Goal: Task Accomplishment & Management: Use online tool/utility

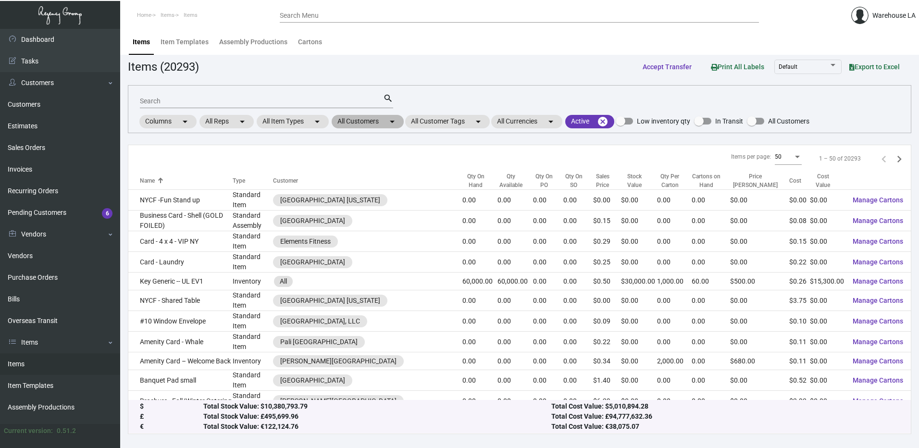
click at [350, 117] on mat-chip "All Customers arrow_drop_down" at bounding box center [367, 121] width 72 height 13
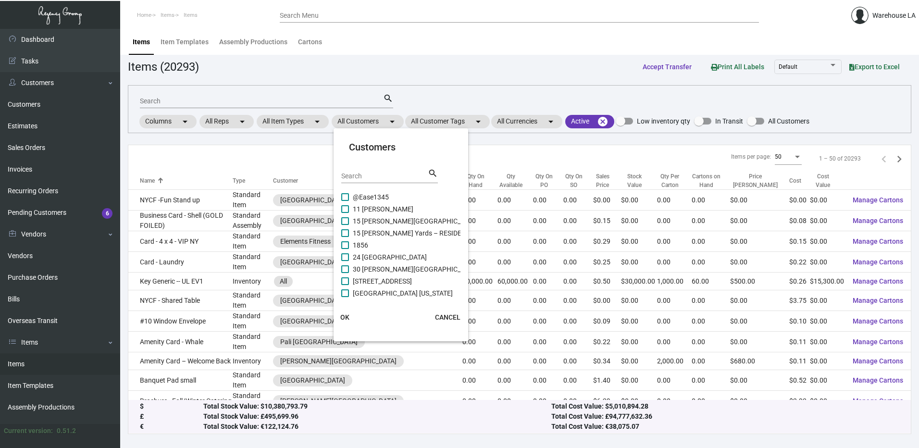
click at [357, 172] on input "Search" at bounding box center [384, 176] width 86 height 8
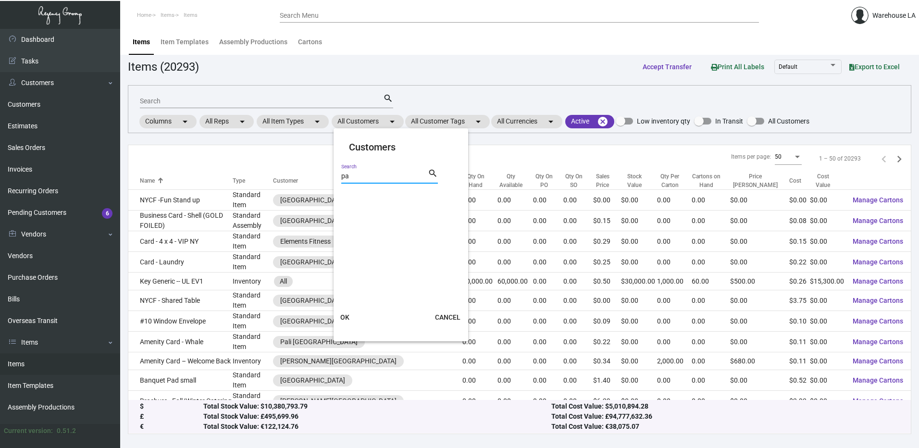
type input "p"
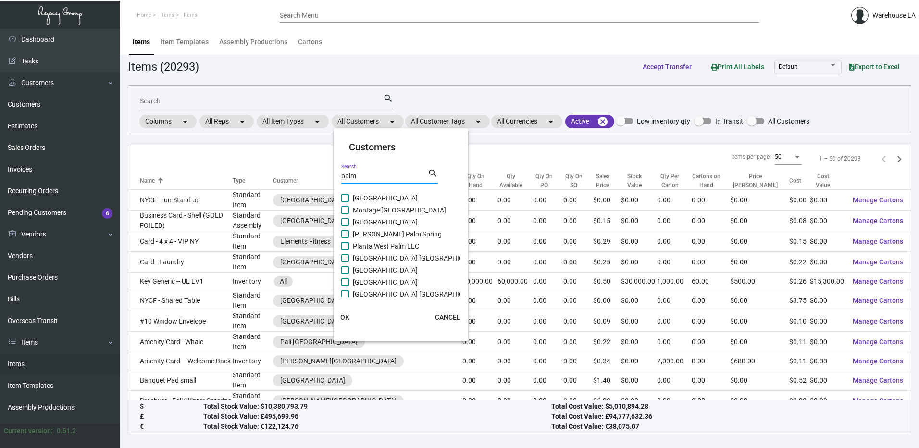
scroll to position [135, 0]
type input "palm"
click at [395, 239] on span "[GEOGRAPHIC_DATA]" at bounding box center [385, 238] width 65 height 12
click at [345, 242] on input "[GEOGRAPHIC_DATA]" at bounding box center [344, 242] width 0 height 0
checkbox input "true"
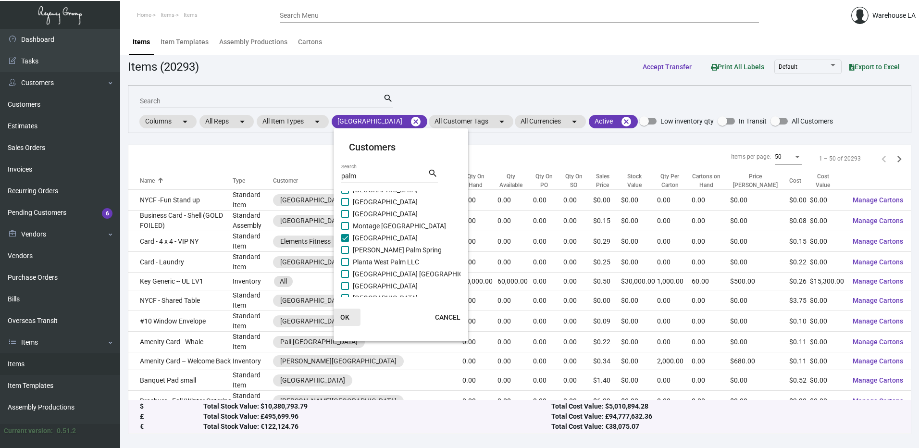
click at [341, 319] on span "OK" at bounding box center [344, 317] width 9 height 8
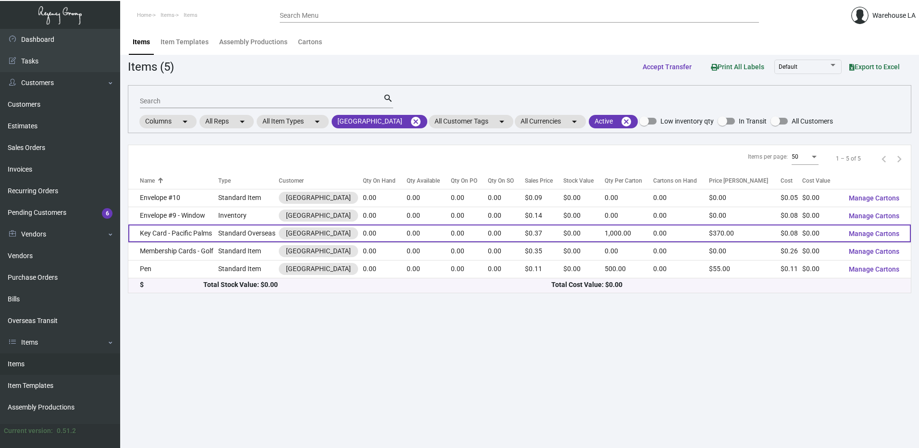
click at [185, 234] on td "Key Card - Pacific Palms" at bounding box center [173, 233] width 90 height 18
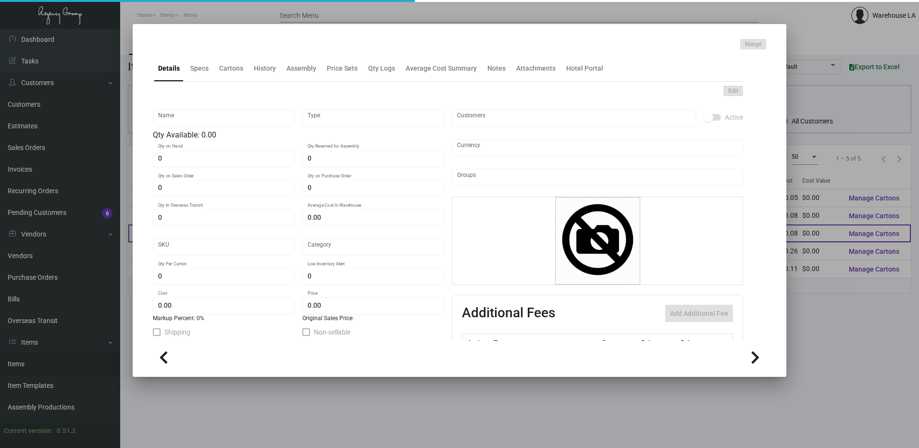
type input "Key Card - Pacific Palms"
type input "Standard Overseas"
type input "$ 0.08533"
type input "1826"
type input "Standard"
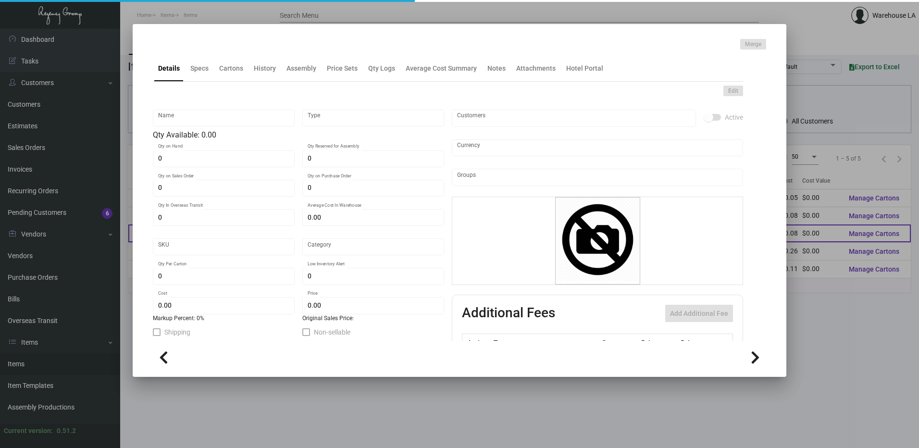
type input "1,000"
type input "$ 0.08"
type input "$ 0.37"
type textarea "[GEOGRAPHIC_DATA] Keys: Size CR80, #30 mill white laminated PVC plastic, Glossy…"
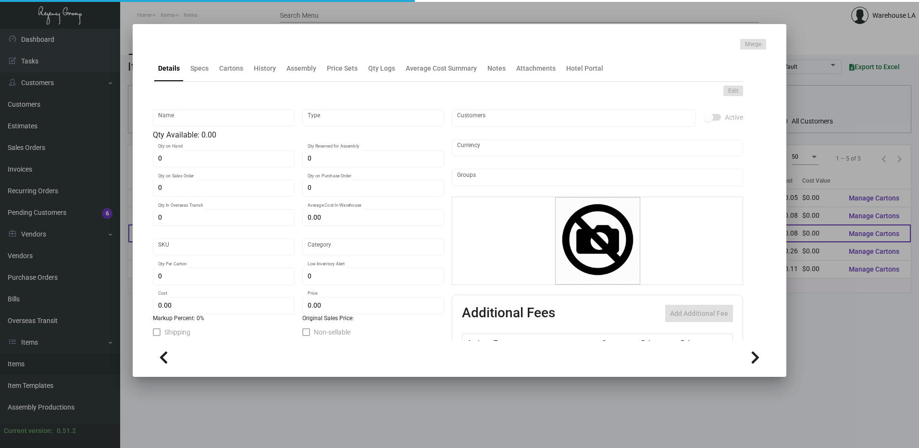
checkbox input "true"
type input "United States Dollar $"
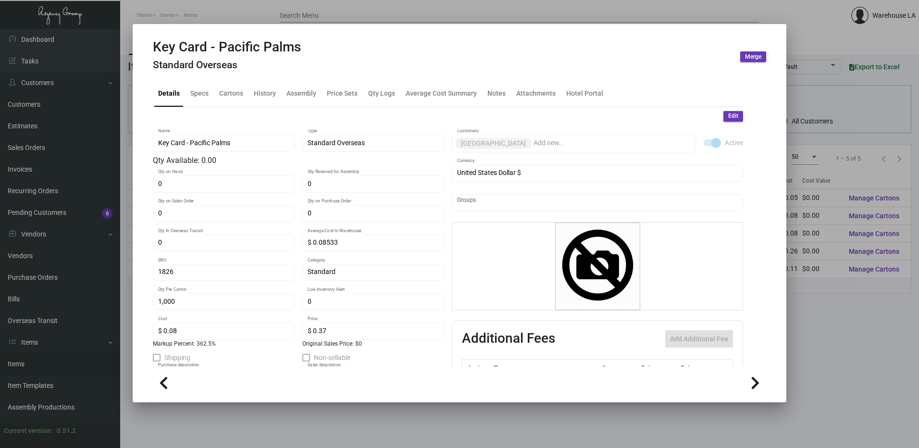
click at [238, 105] on div "Details Specs Cartons History Assembly Price Sets Qty Logs Average Cost Summary…" at bounding box center [448, 94] width 590 height 26
click at [232, 102] on div "Cartons" at bounding box center [231, 93] width 32 height 23
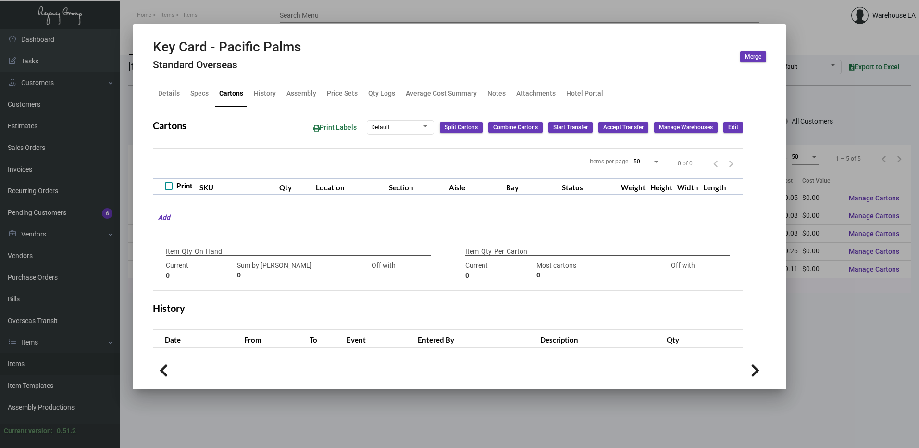
type input "1000"
type input "-1000"
type input "1,000"
type input "1000"
type input "0"
